Goal: Task Accomplishment & Management: Use online tool/utility

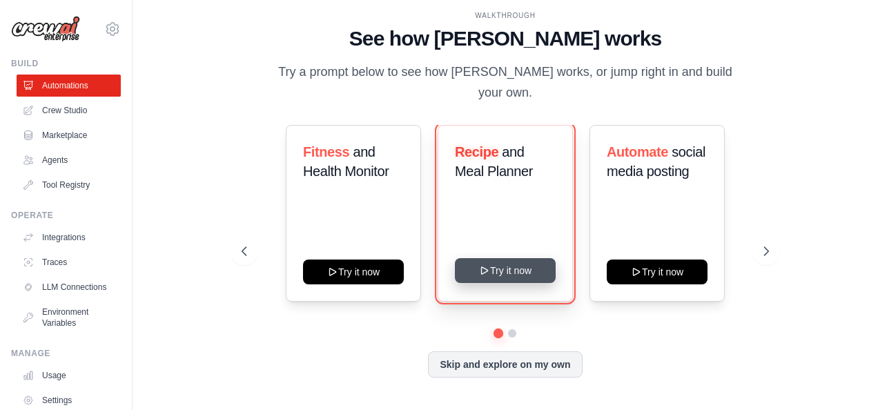
click at [514, 264] on button "Try it now" at bounding box center [505, 270] width 101 height 25
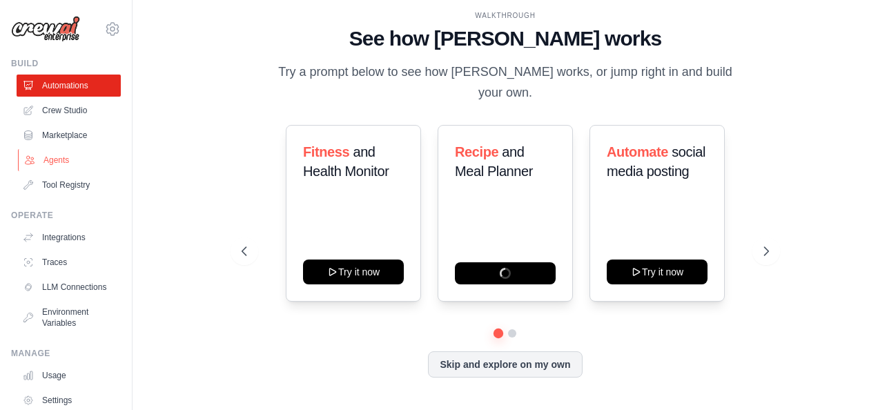
click at [52, 159] on link "Agents" at bounding box center [70, 160] width 104 height 22
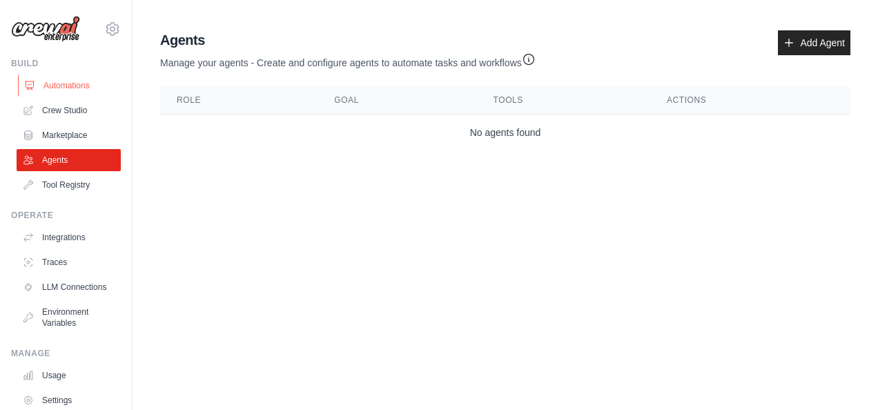
click at [70, 81] on link "Automations" at bounding box center [70, 86] width 104 height 22
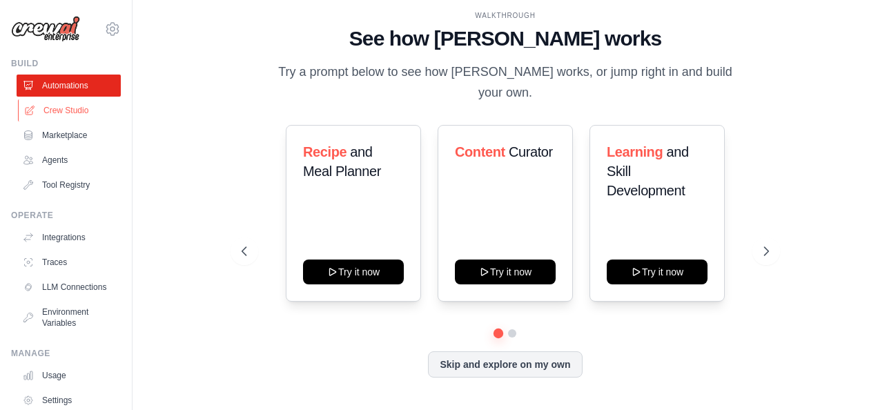
click at [80, 112] on link "Crew Studio" at bounding box center [70, 110] width 104 height 22
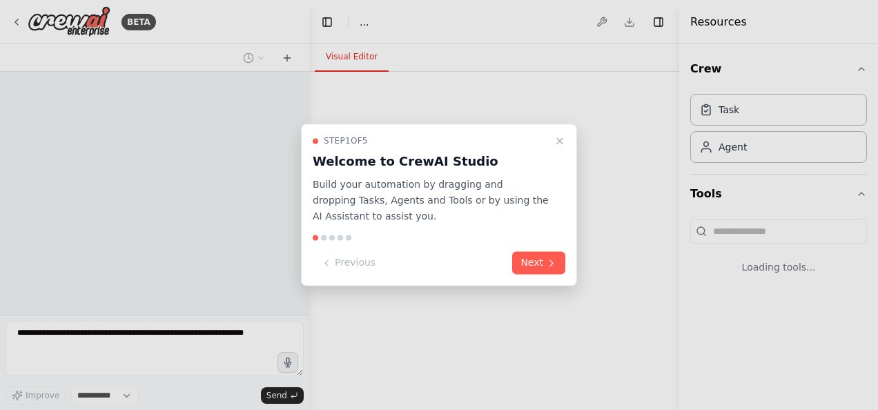
select select "****"
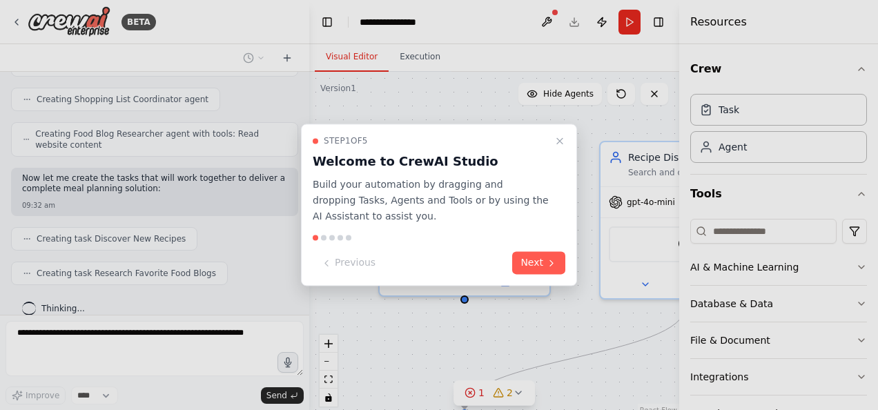
scroll to position [505, 0]
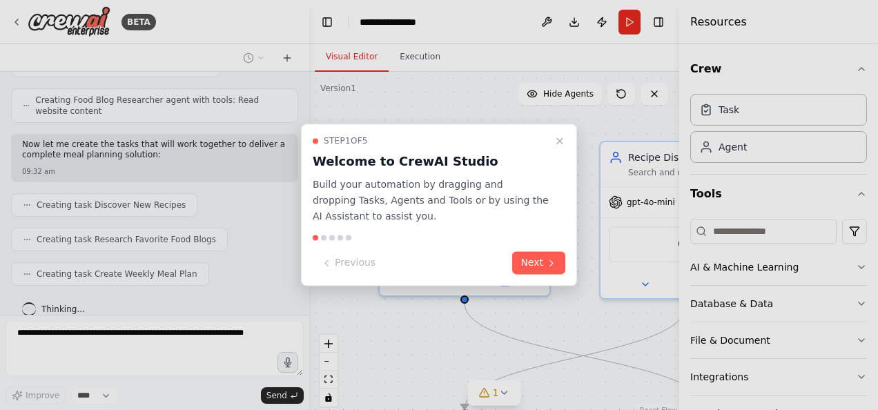
click at [514, 264] on button "Next" at bounding box center [538, 263] width 53 height 23
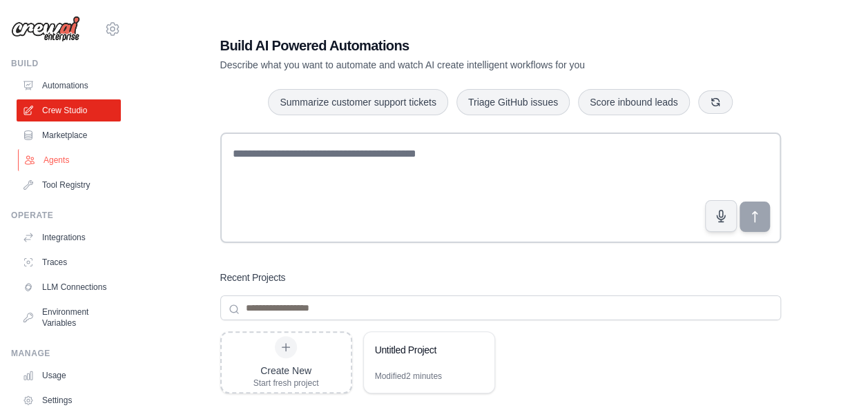
click at [55, 157] on link "Agents" at bounding box center [70, 160] width 104 height 22
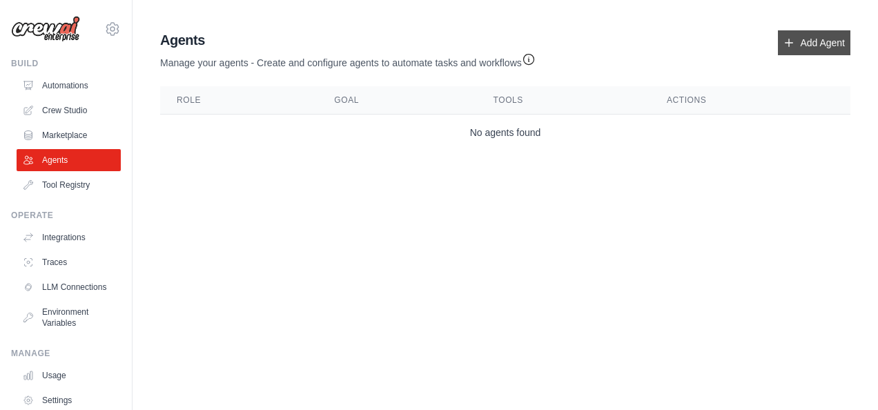
click at [809, 41] on link "Add Agent" at bounding box center [814, 42] width 72 height 25
